Goal: Navigation & Orientation: Understand site structure

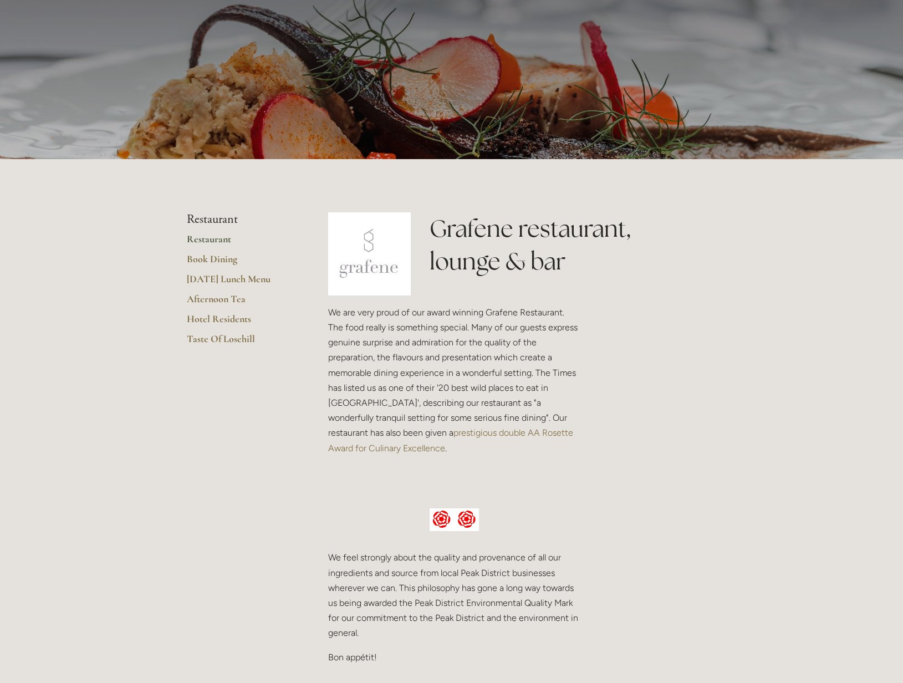
scroll to position [74, 0]
click at [516, 433] on link "prestigious double AA Rosette Award for Culinary Excellence" at bounding box center [451, 439] width 247 height 25
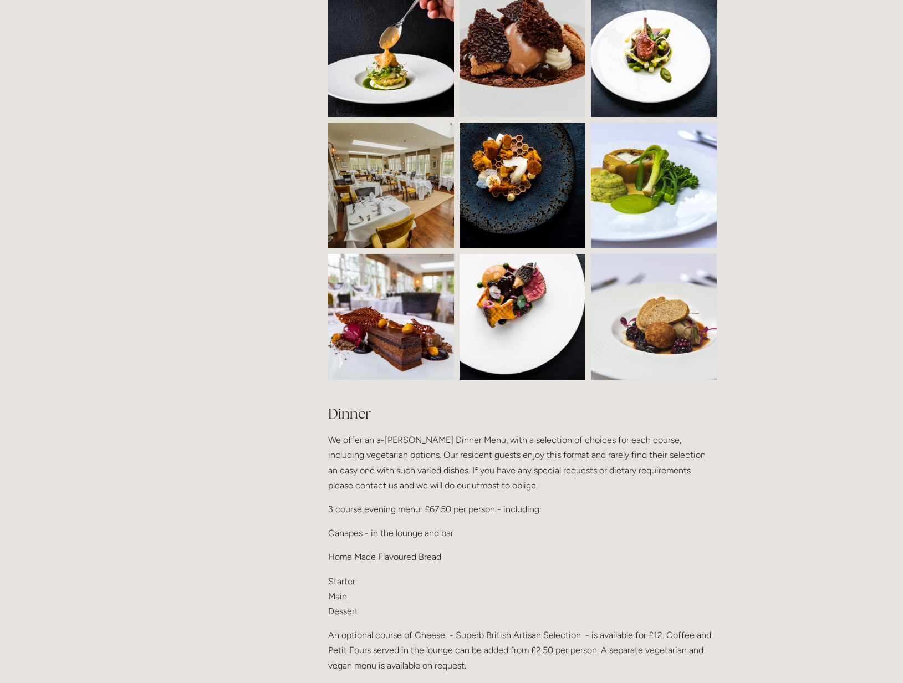
scroll to position [961, 0]
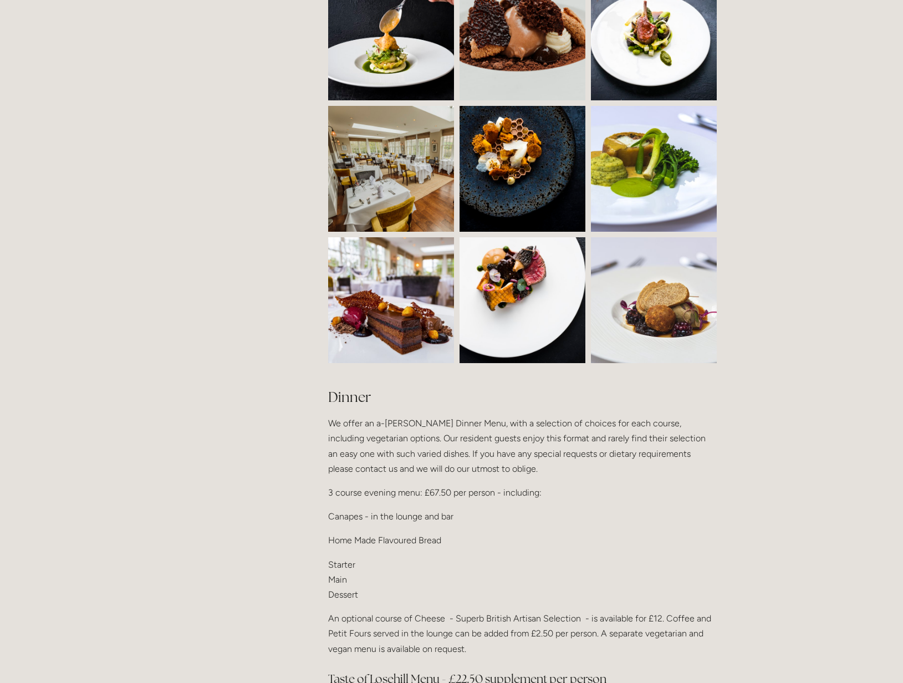
click at [539, 183] on img at bounding box center [547, 169] width 176 height 126
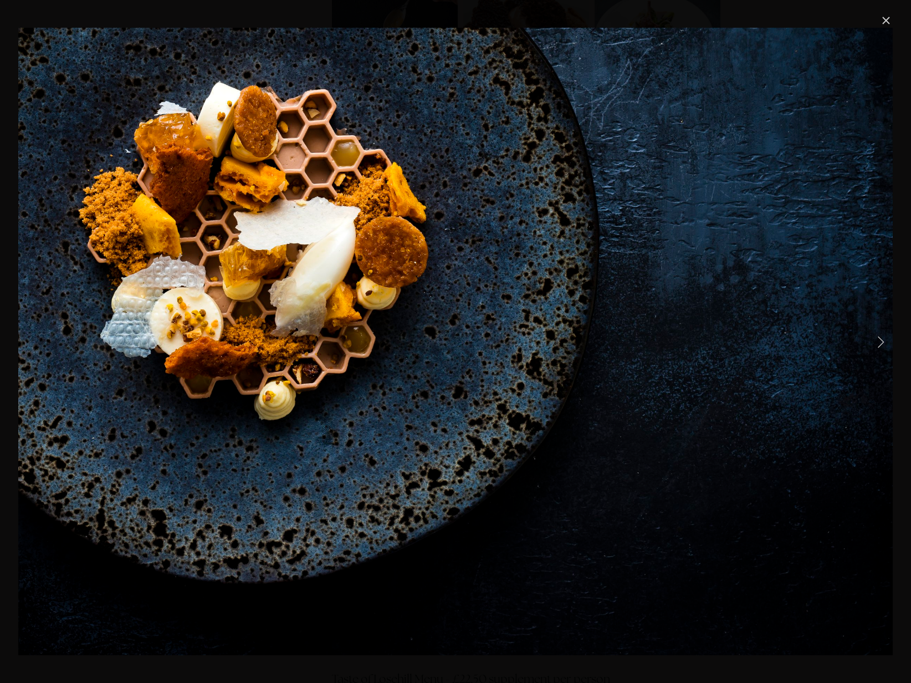
click at [891, 21] on link "Close" at bounding box center [885, 20] width 13 height 13
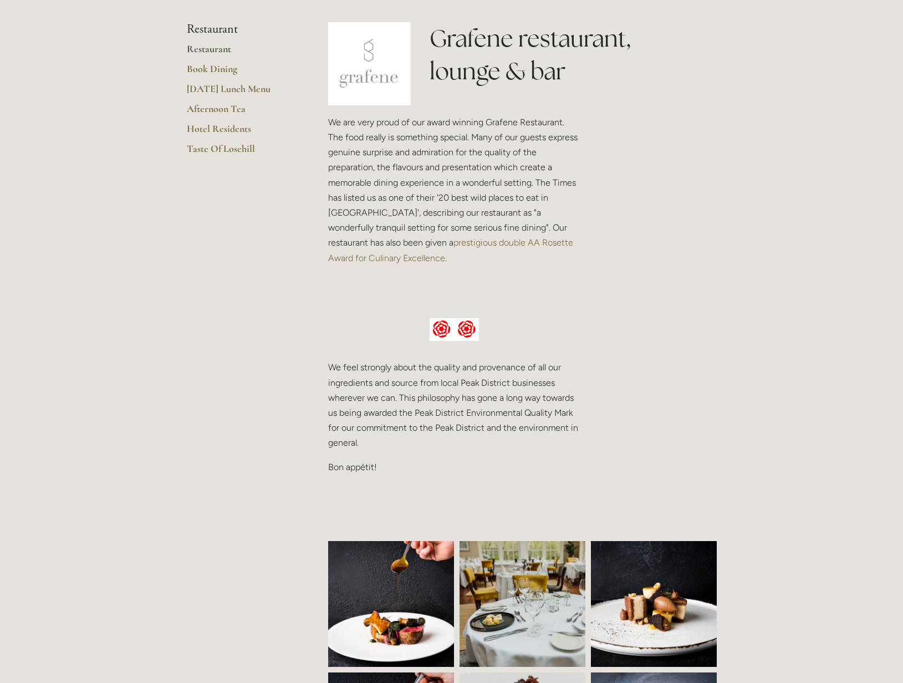
scroll to position [0, 0]
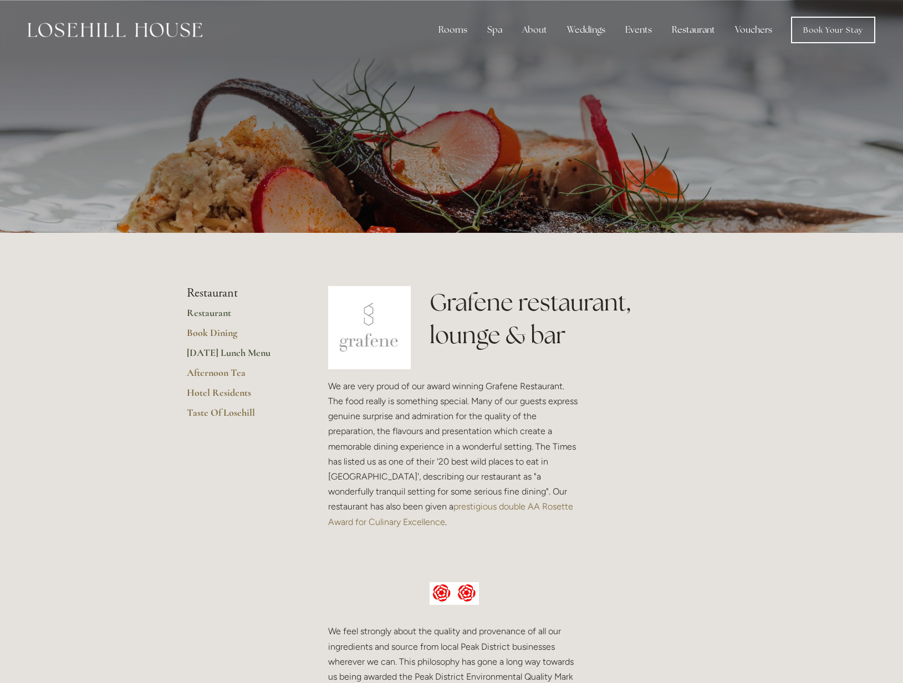
click at [232, 353] on link "[DATE] Lunch Menu" at bounding box center [240, 356] width 106 height 20
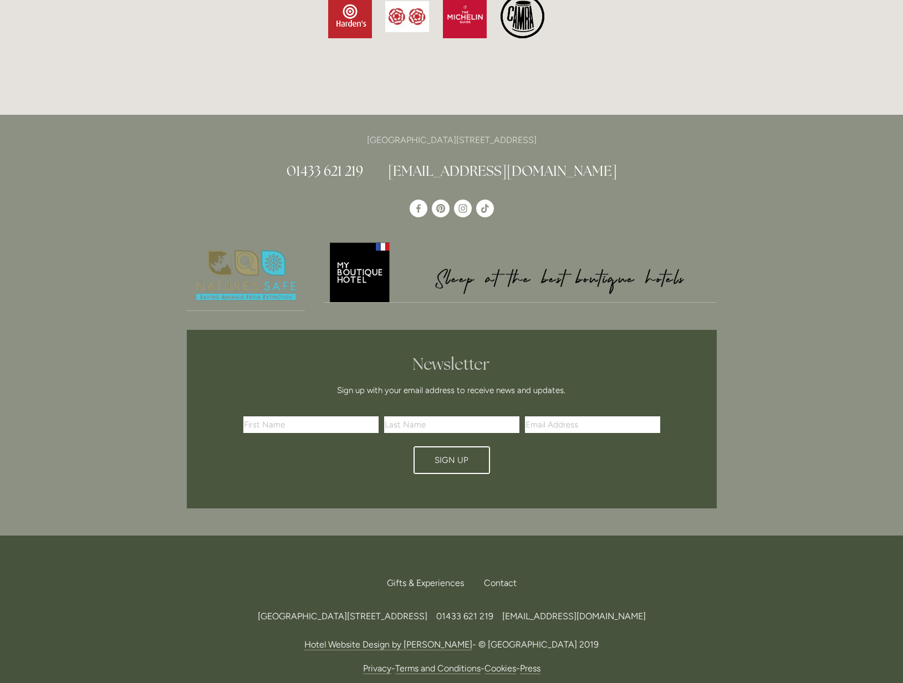
scroll to position [3479, 0]
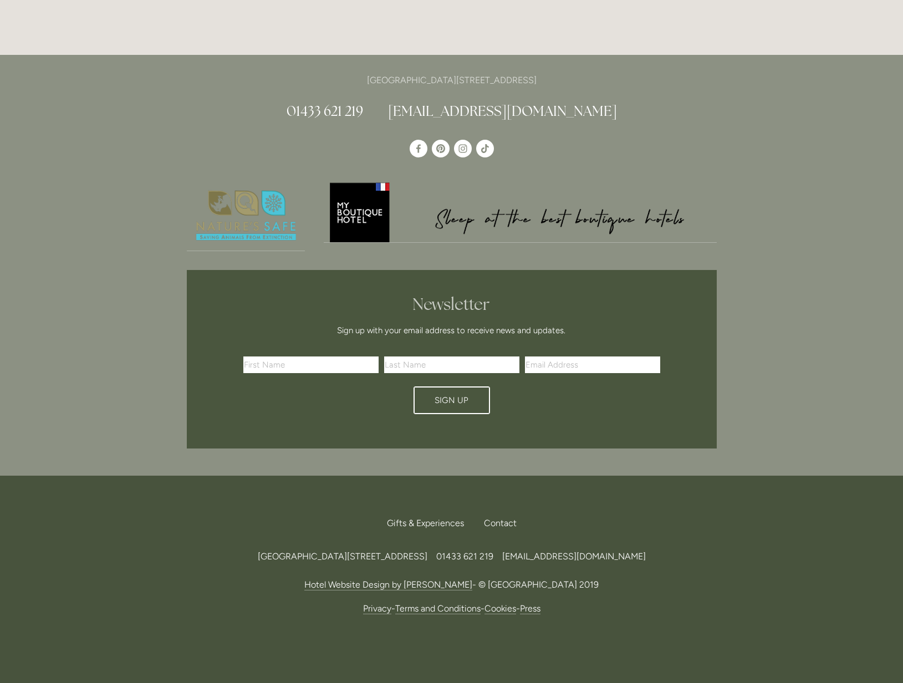
click at [540, 603] on link "Press" at bounding box center [530, 608] width 21 height 11
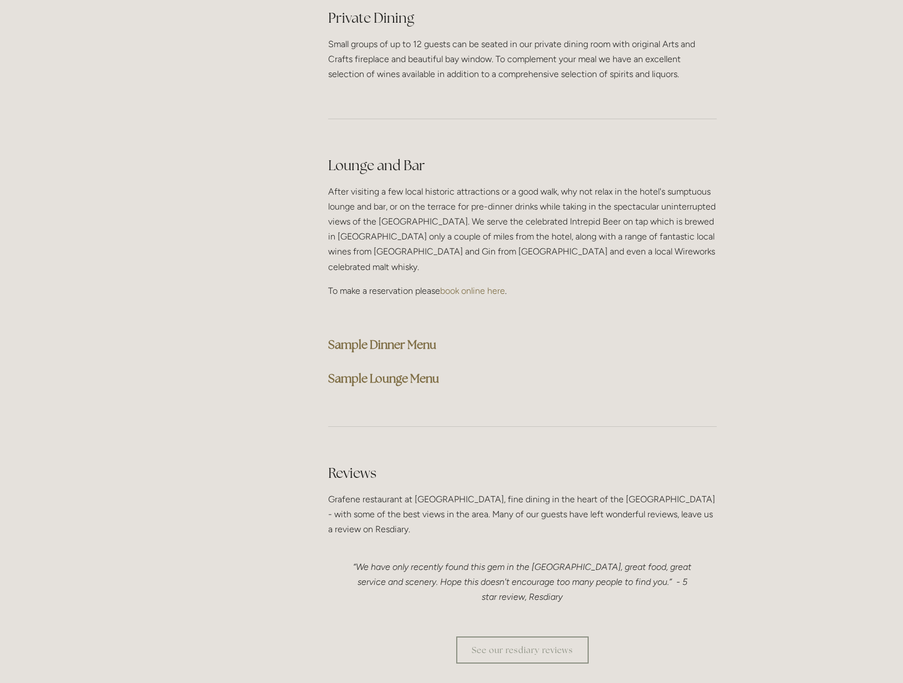
scroll to position [2710, 0]
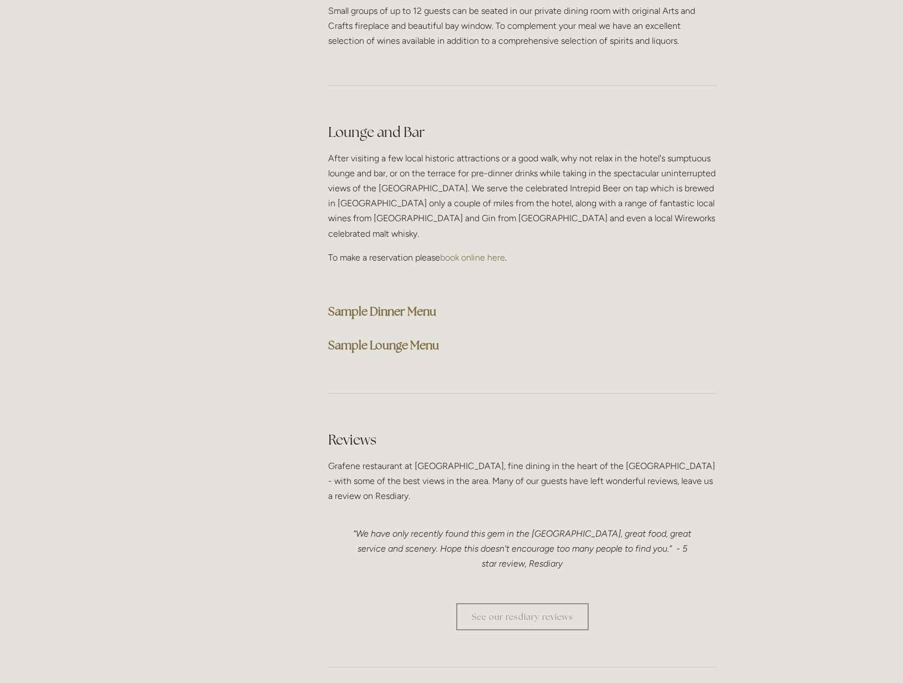
click at [398, 337] on strong "Sample Lounge Menu" at bounding box center [383, 344] width 111 height 15
click at [385, 304] on strong "Sample Dinner Menu" at bounding box center [382, 311] width 108 height 15
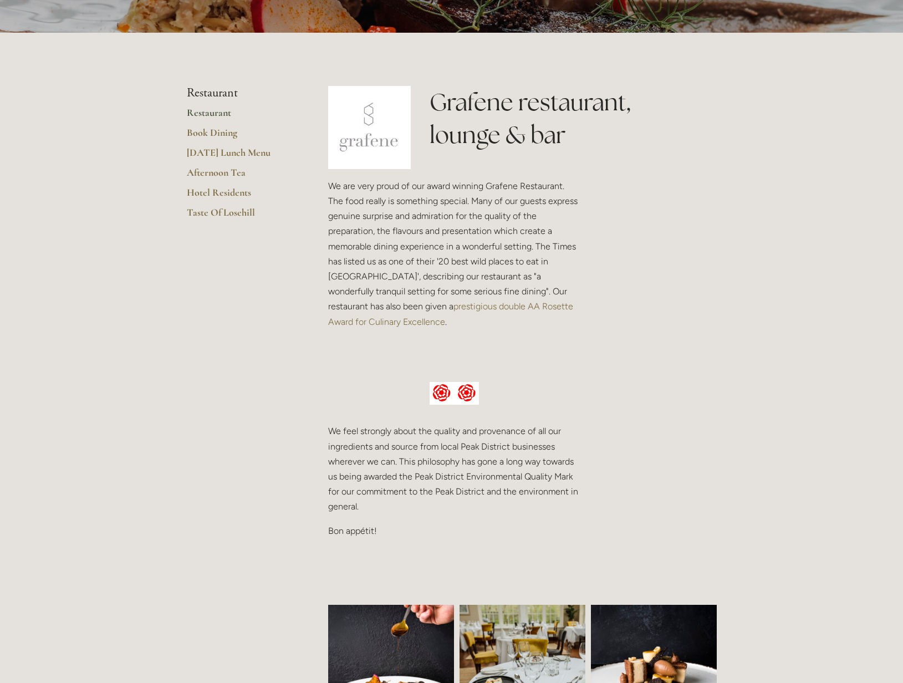
scroll to position [201, 0]
click at [243, 151] on link "[DATE] Lunch Menu" at bounding box center [240, 156] width 106 height 20
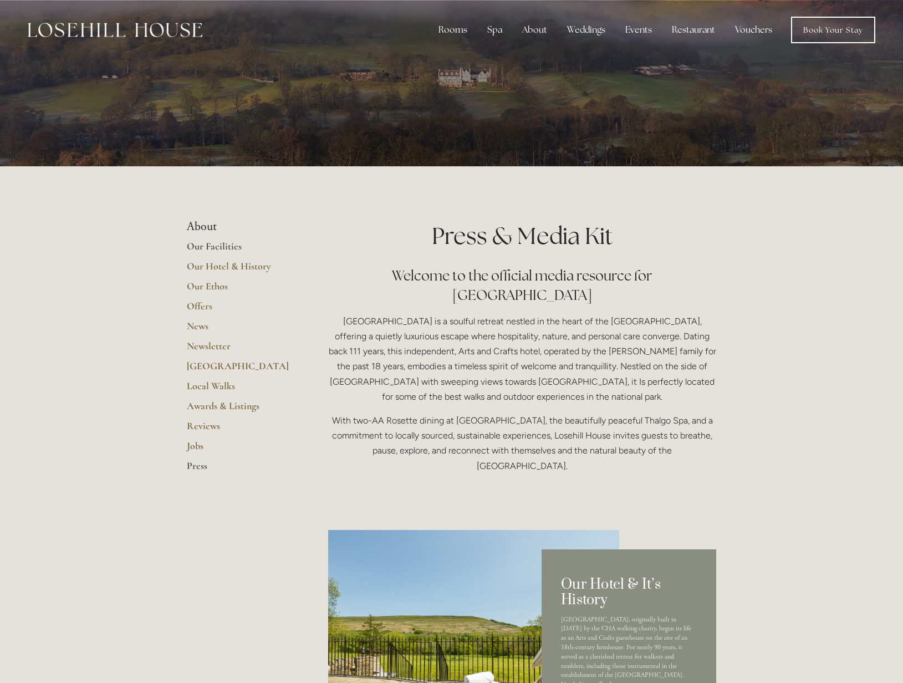
click at [214, 247] on link "Our Facilities" at bounding box center [240, 250] width 106 height 20
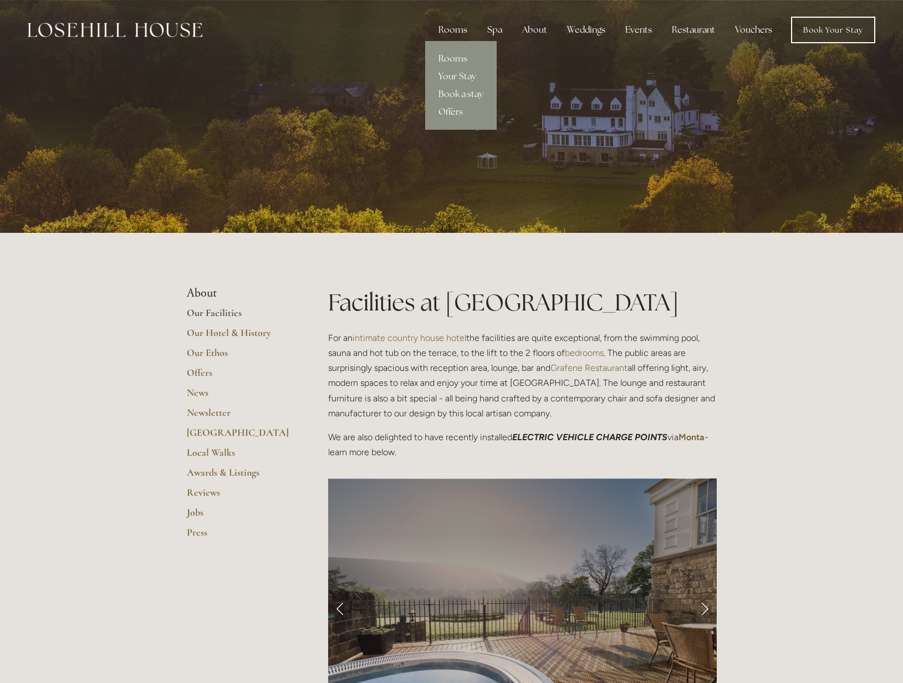
click at [455, 62] on link "Rooms" at bounding box center [460, 59] width 71 height 18
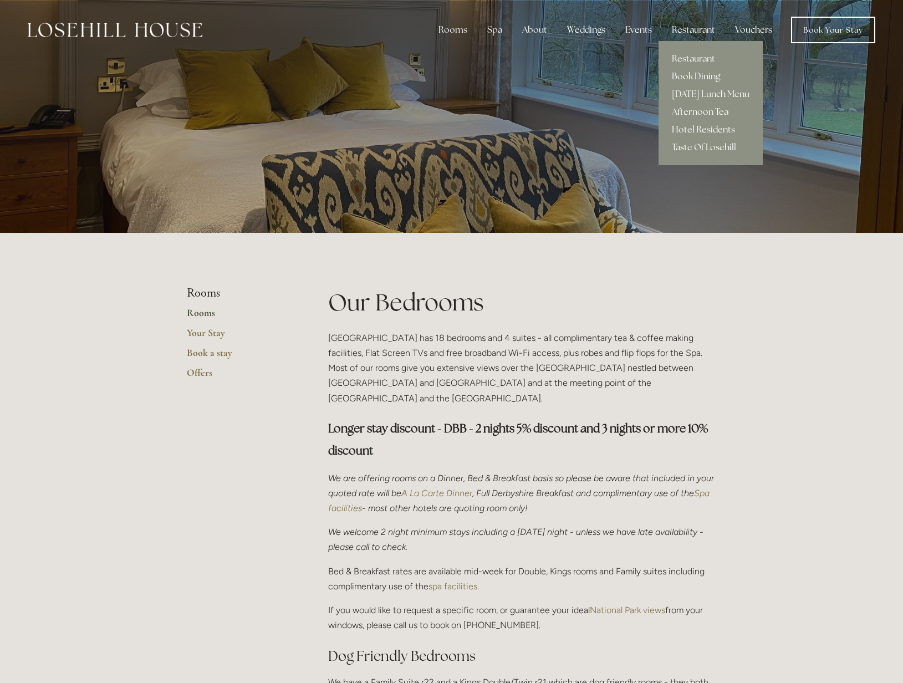
click at [685, 30] on div "Restaurant" at bounding box center [693, 30] width 61 height 22
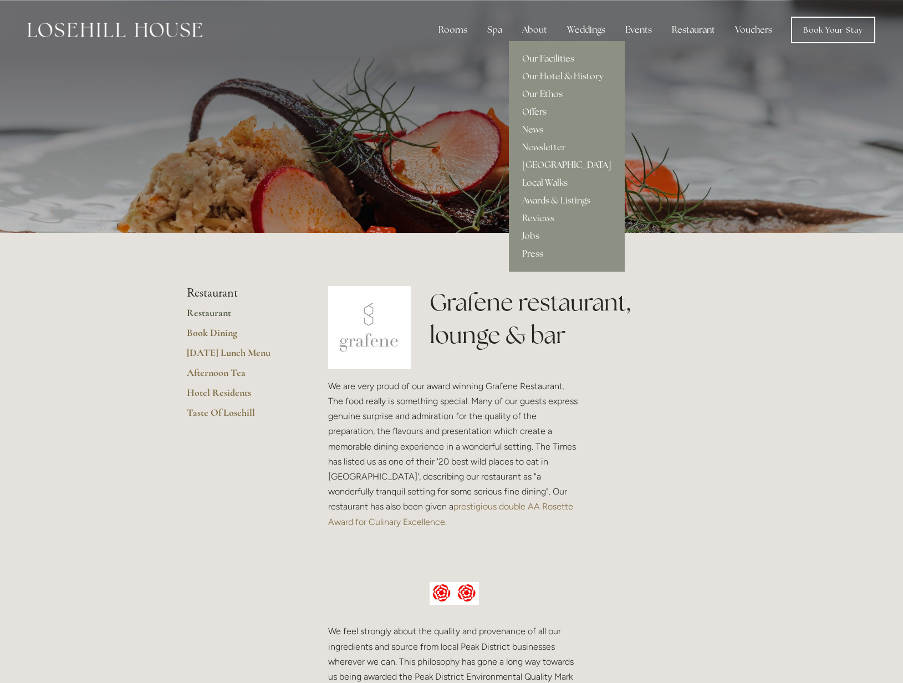
click at [543, 61] on link "Our Facilities" at bounding box center [567, 59] width 116 height 18
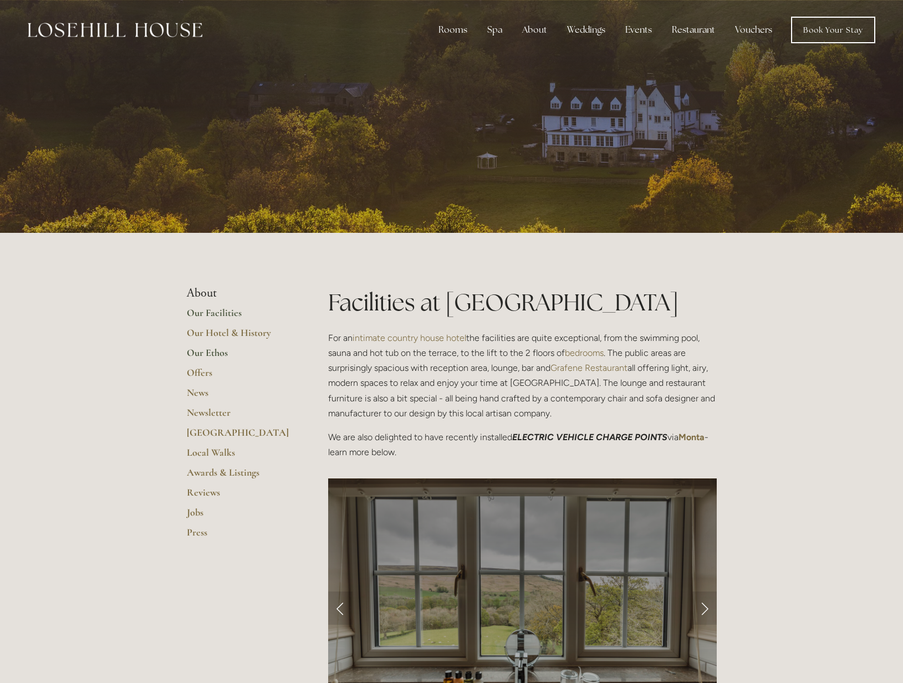
click at [218, 349] on link "Our Ethos" at bounding box center [240, 356] width 106 height 20
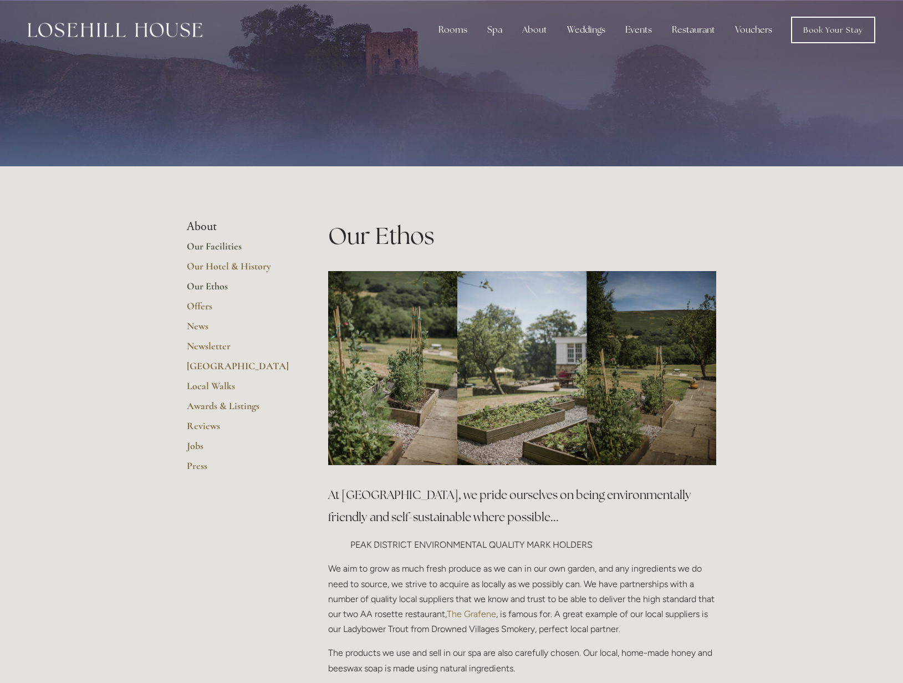
click at [229, 248] on link "Our Facilities" at bounding box center [240, 250] width 106 height 20
